Goal: Task Accomplishment & Management: Use online tool/utility

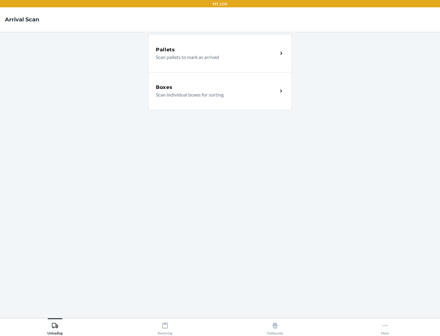
click at [217, 87] on div "Boxes" at bounding box center [217, 87] width 122 height 7
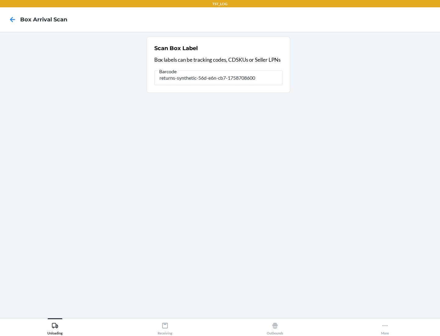
type input "returns-synthetic-56d-e6n-cb7-1758708600"
